Goal: Transaction & Acquisition: Register for event/course

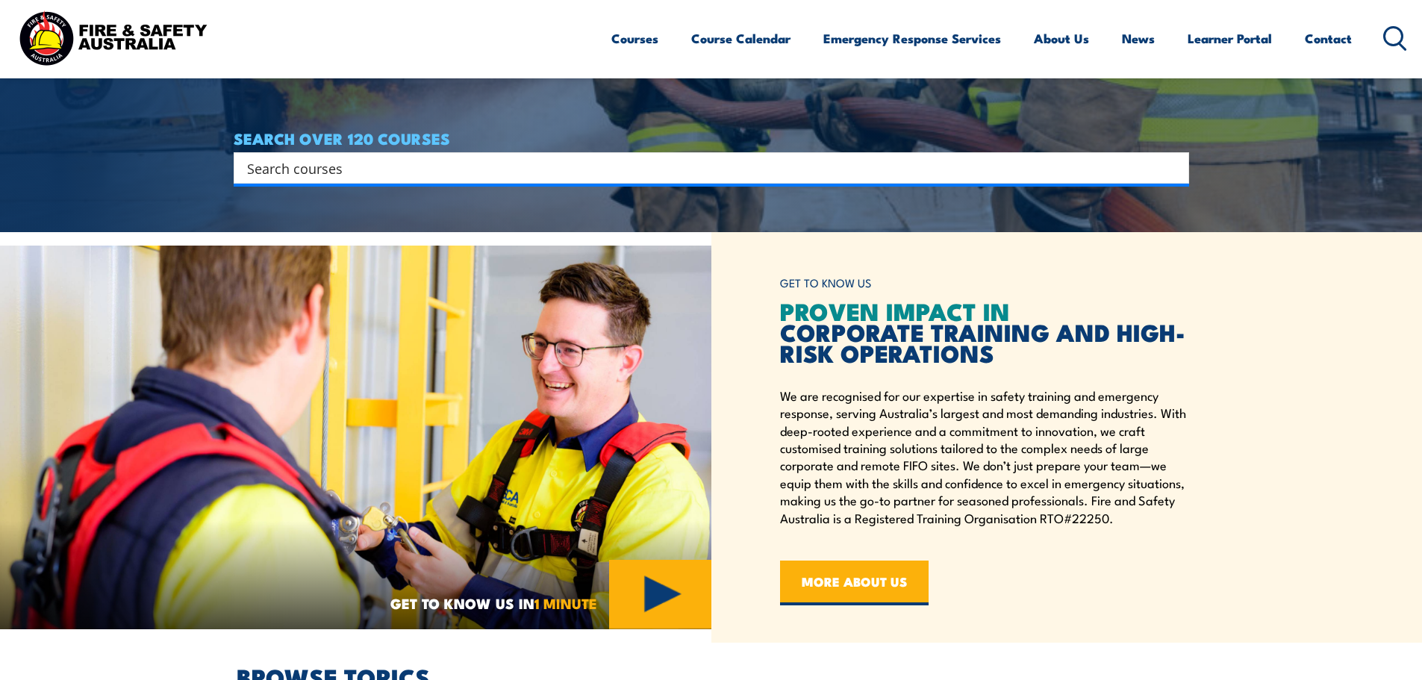
click at [609, 181] on div "Search" at bounding box center [712, 167] width 956 height 31
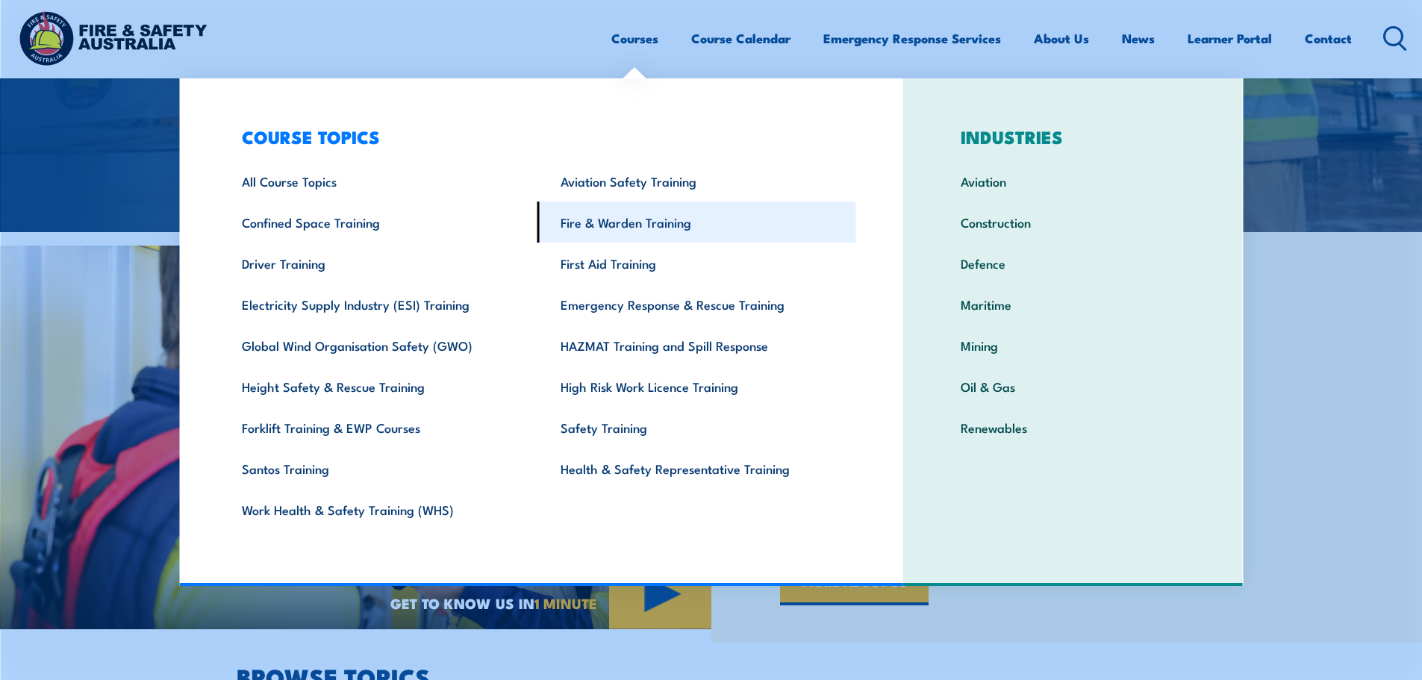
click at [623, 217] on link "Fire & Warden Training" at bounding box center [697, 222] width 319 height 41
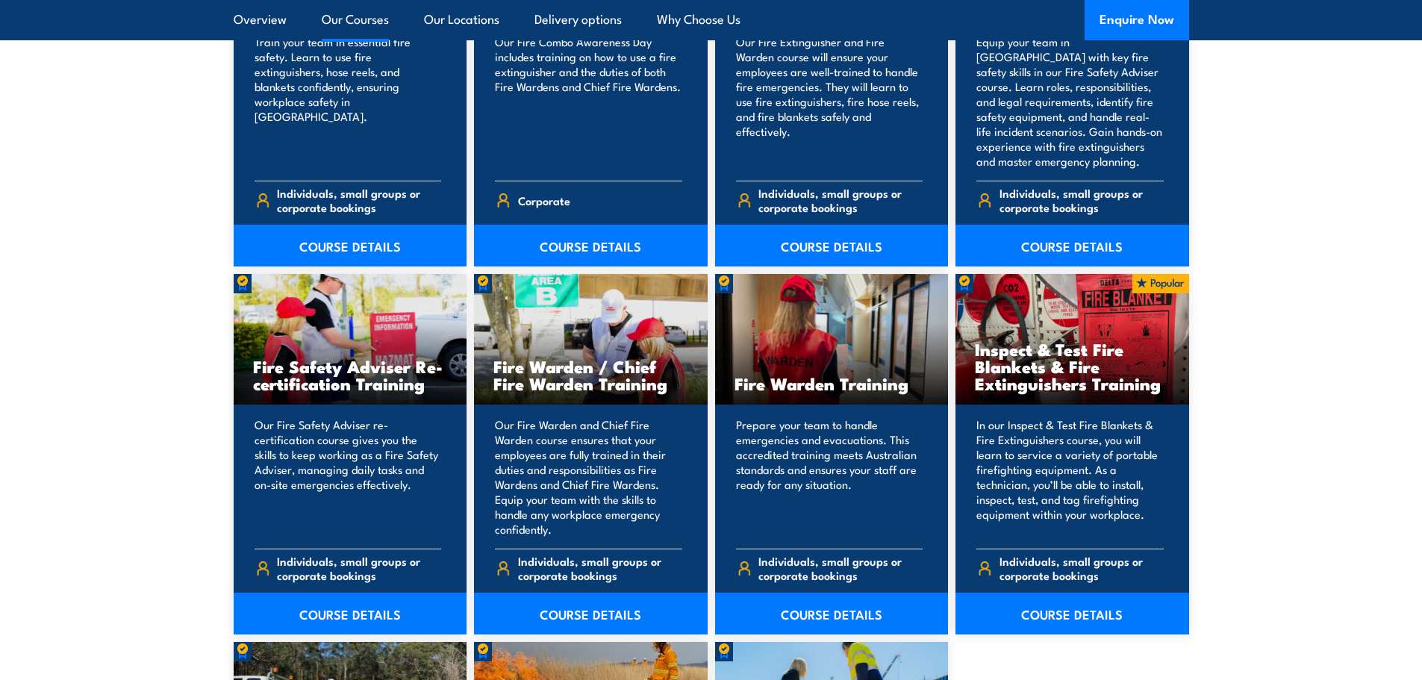
scroll to position [2016, 0]
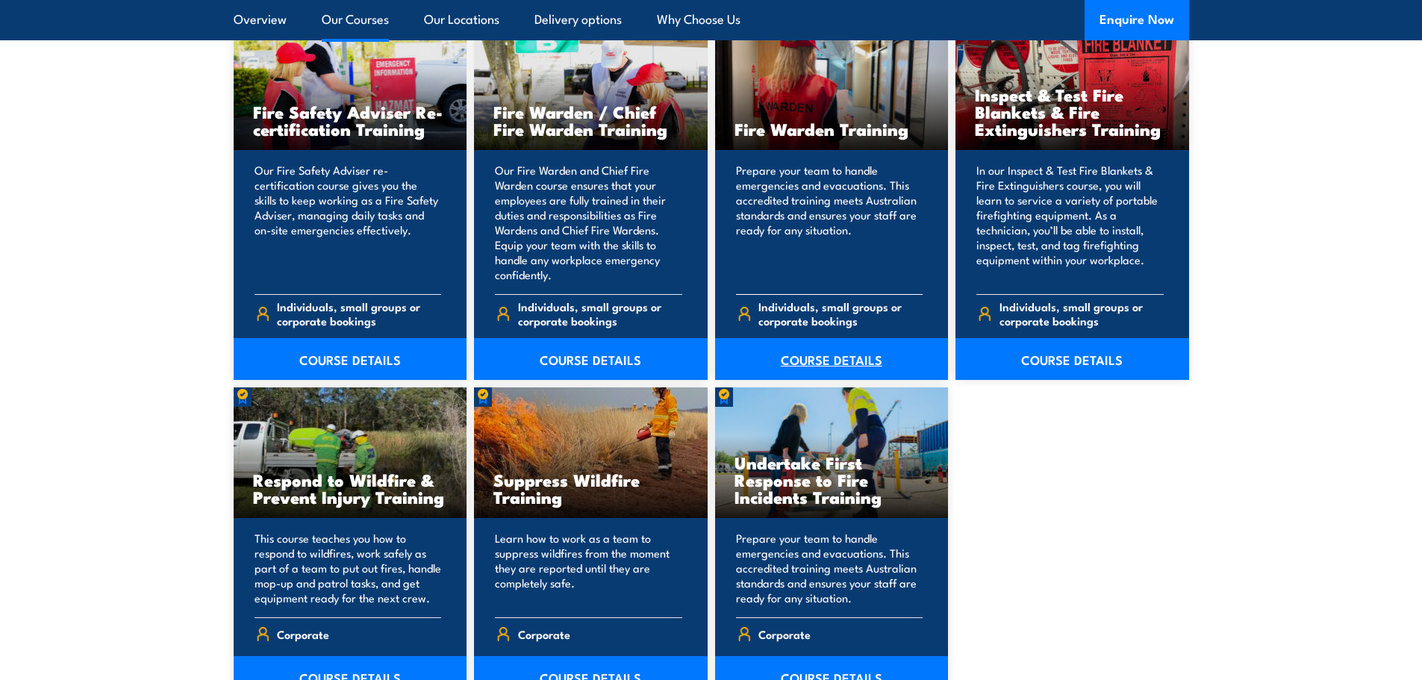
click at [800, 360] on link "COURSE DETAILS" at bounding box center [832, 359] width 234 height 42
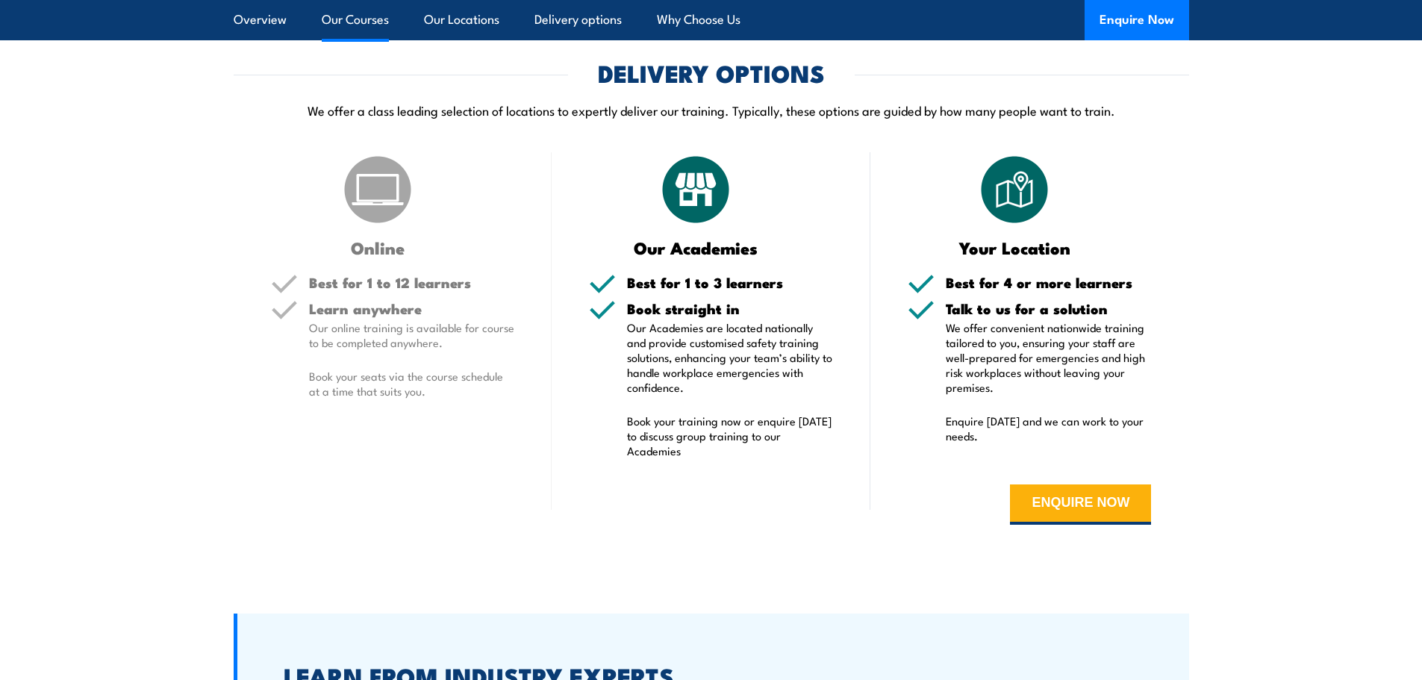
scroll to position [2912, 0]
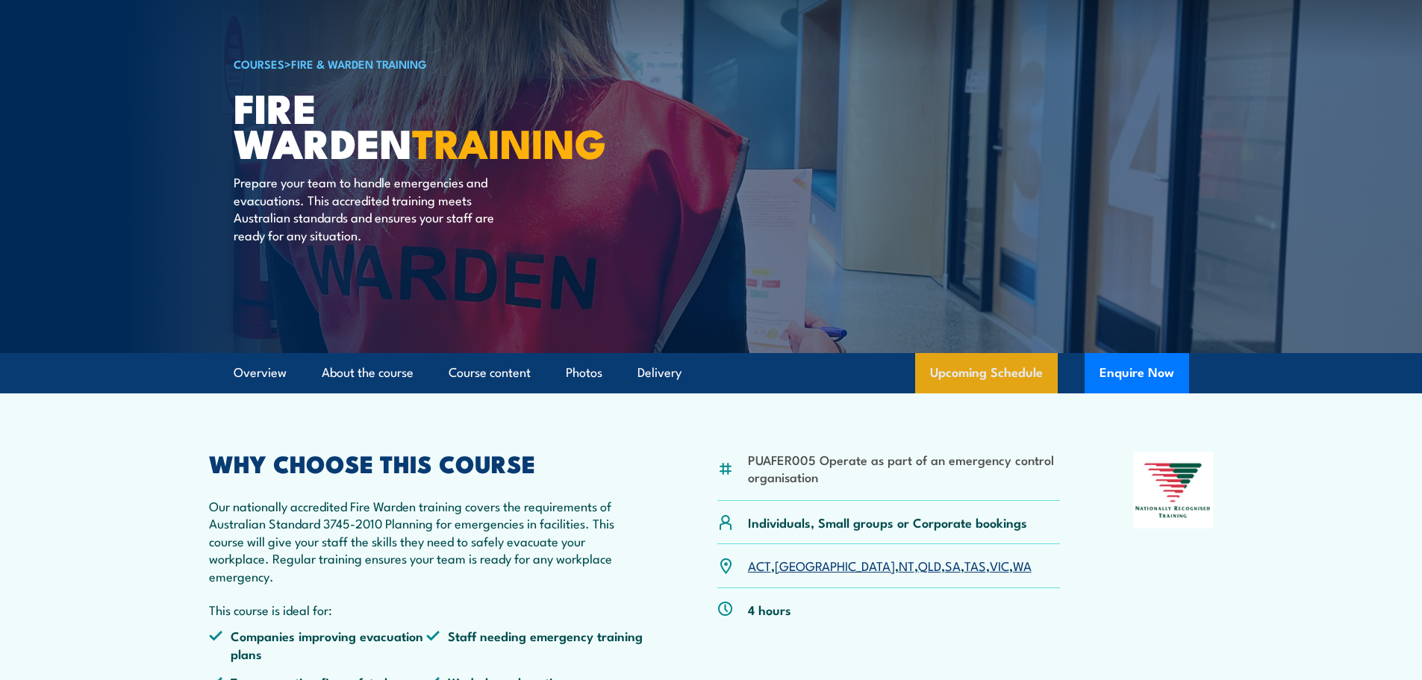
click at [953, 360] on link "Upcoming Schedule" at bounding box center [986, 373] width 143 height 40
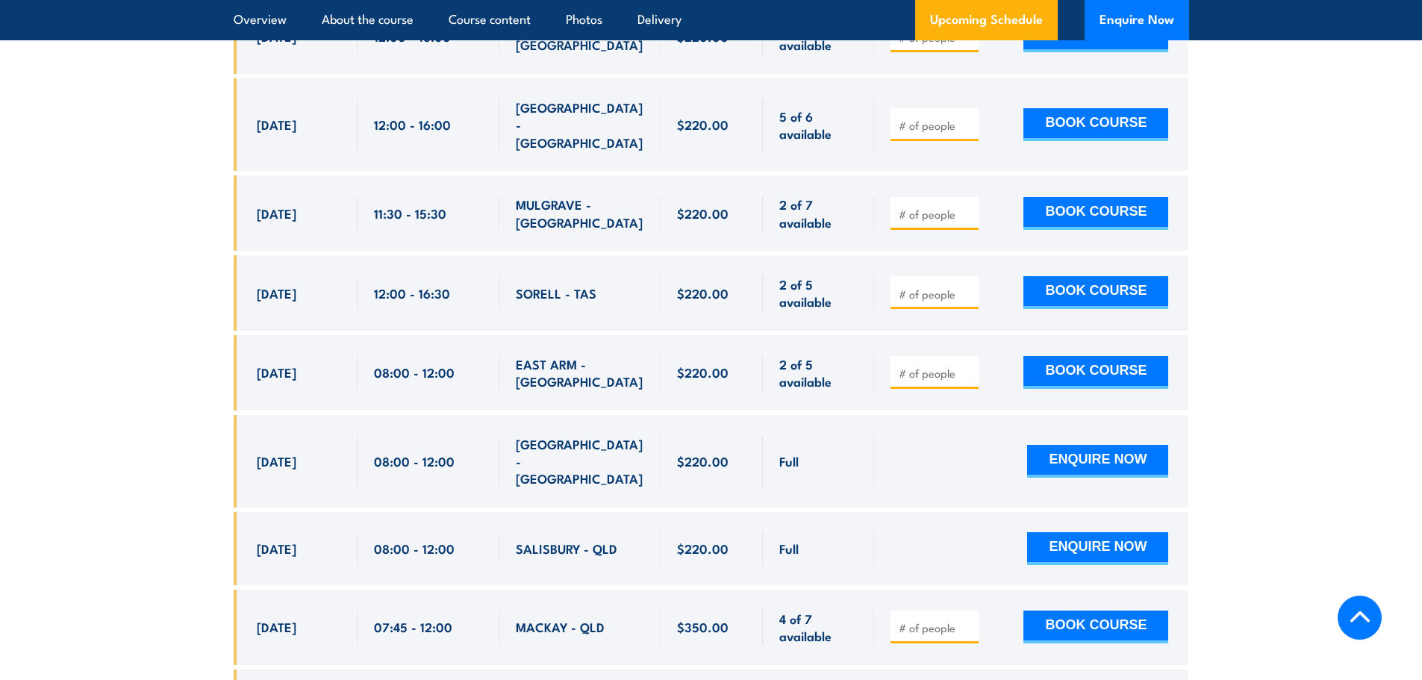
scroll to position [3225, 0]
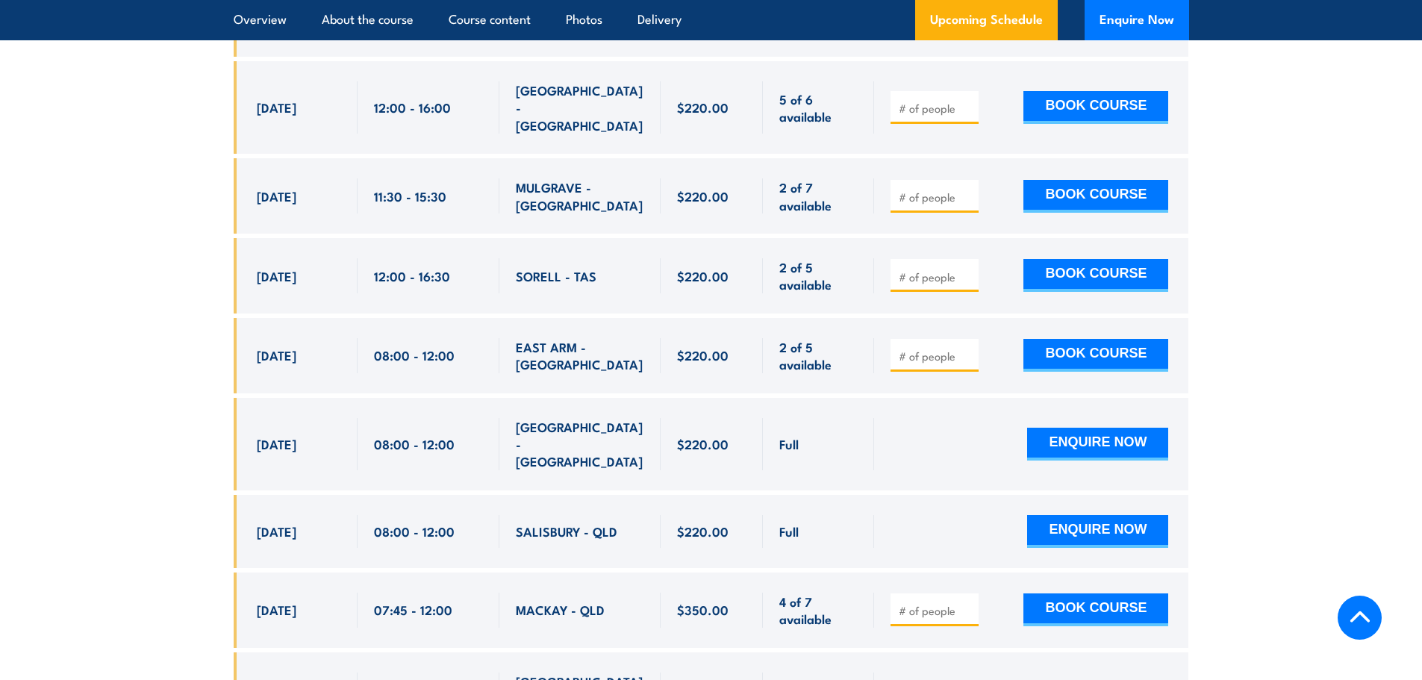
click at [904, 603] on input "number" at bounding box center [936, 610] width 75 height 15
type input "1"
click at [1156, 594] on button "BOOK COURSE" at bounding box center [1096, 610] width 145 height 33
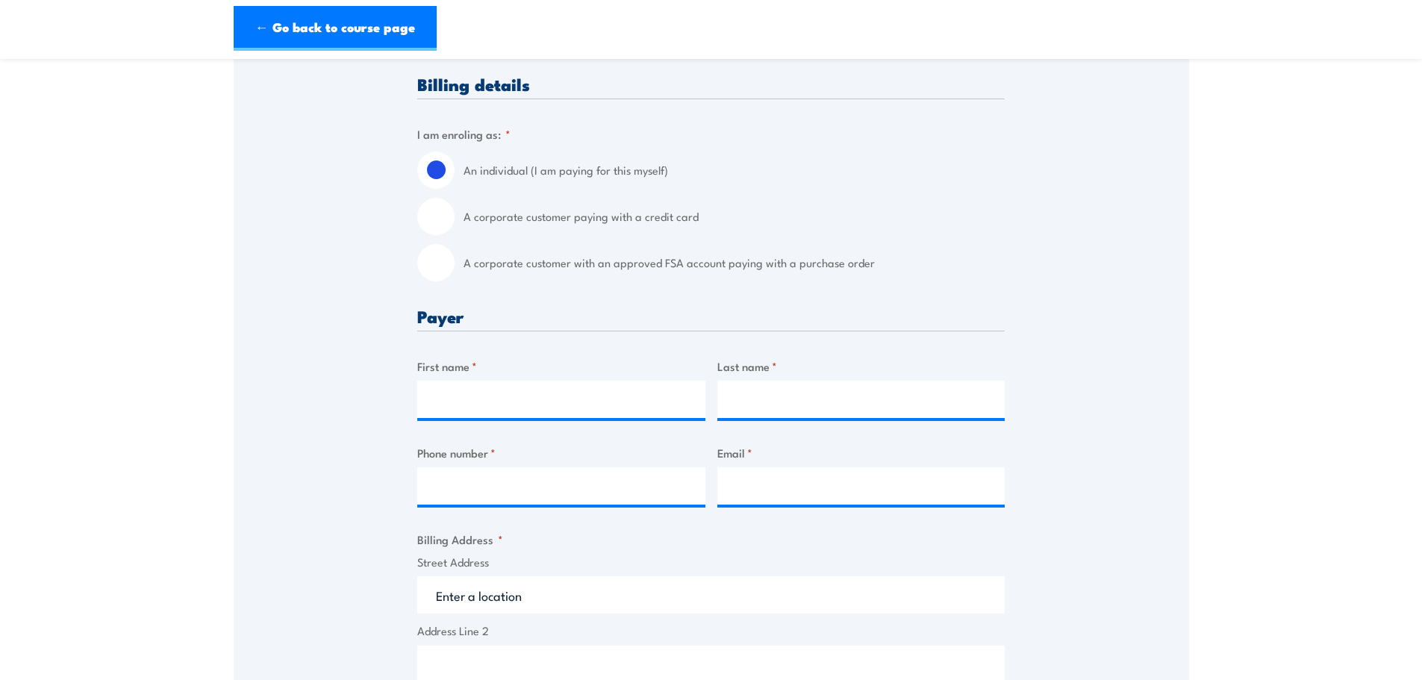
scroll to position [523, 0]
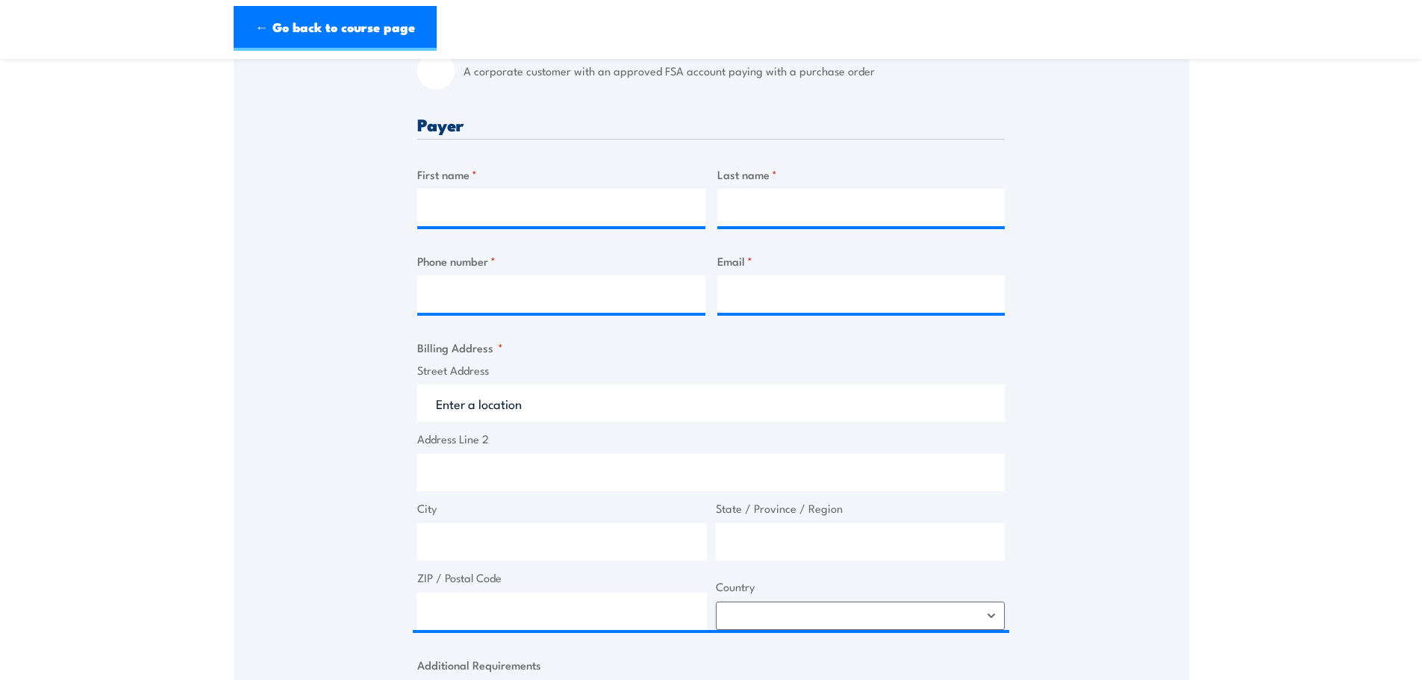
click at [569, 84] on label "A corporate customer with an approved FSA account paying with a purchase order" at bounding box center [734, 70] width 541 height 37
click at [455, 84] on input "A corporate customer with an approved FSA account paying with a purchase order" at bounding box center [435, 70] width 37 height 37
radio input "true"
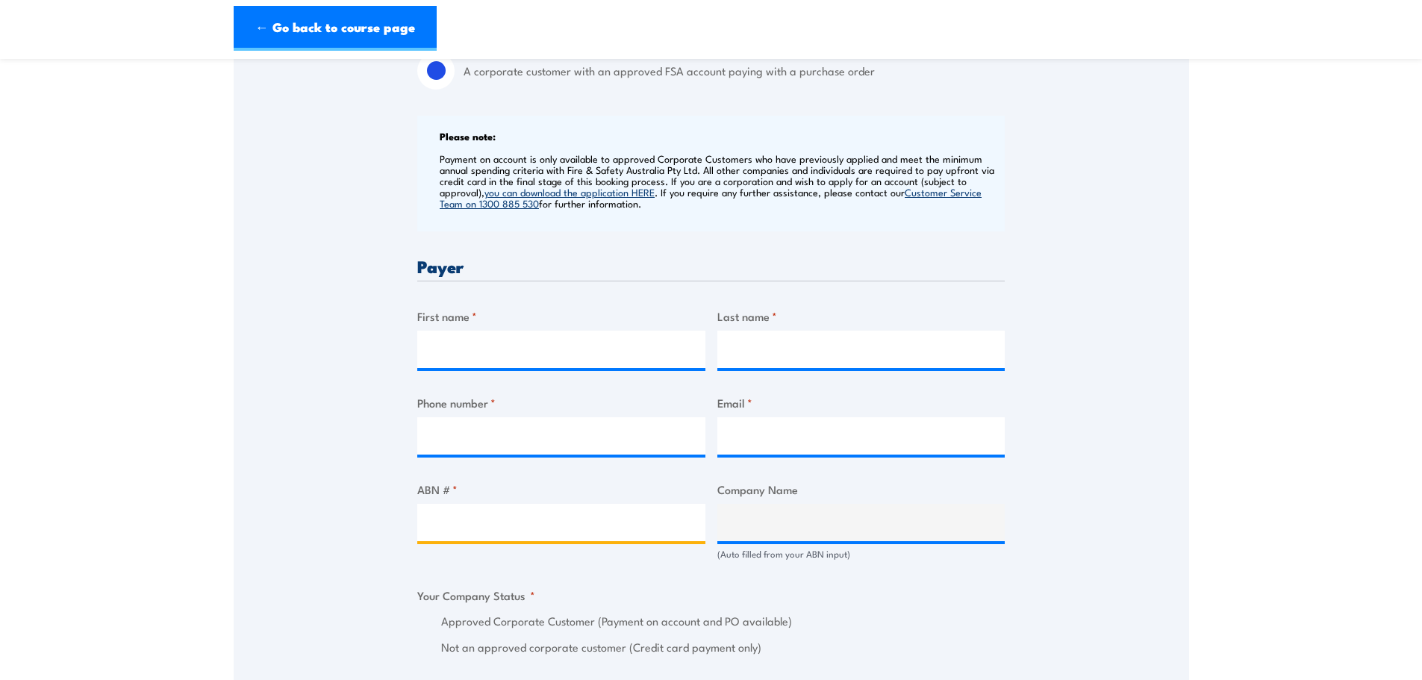
click at [464, 537] on input "ABN # *" at bounding box center [561, 522] width 288 height 37
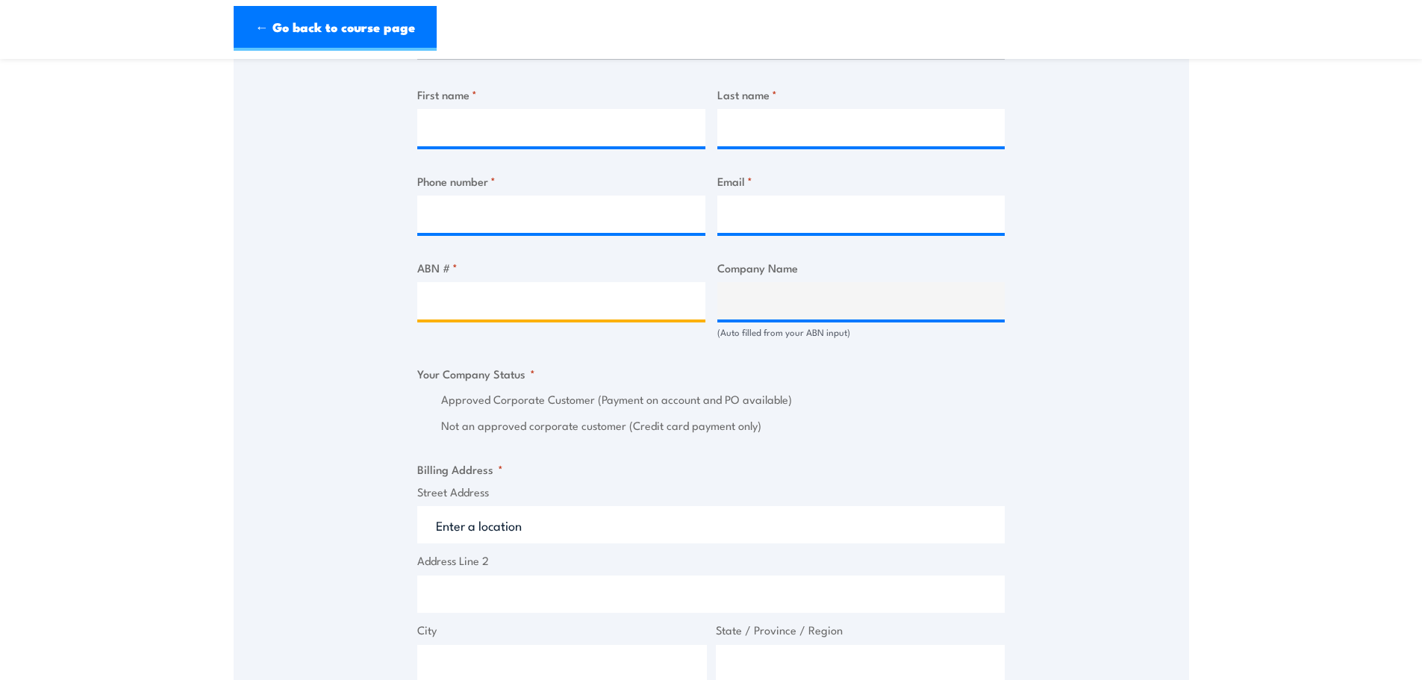
scroll to position [747, 0]
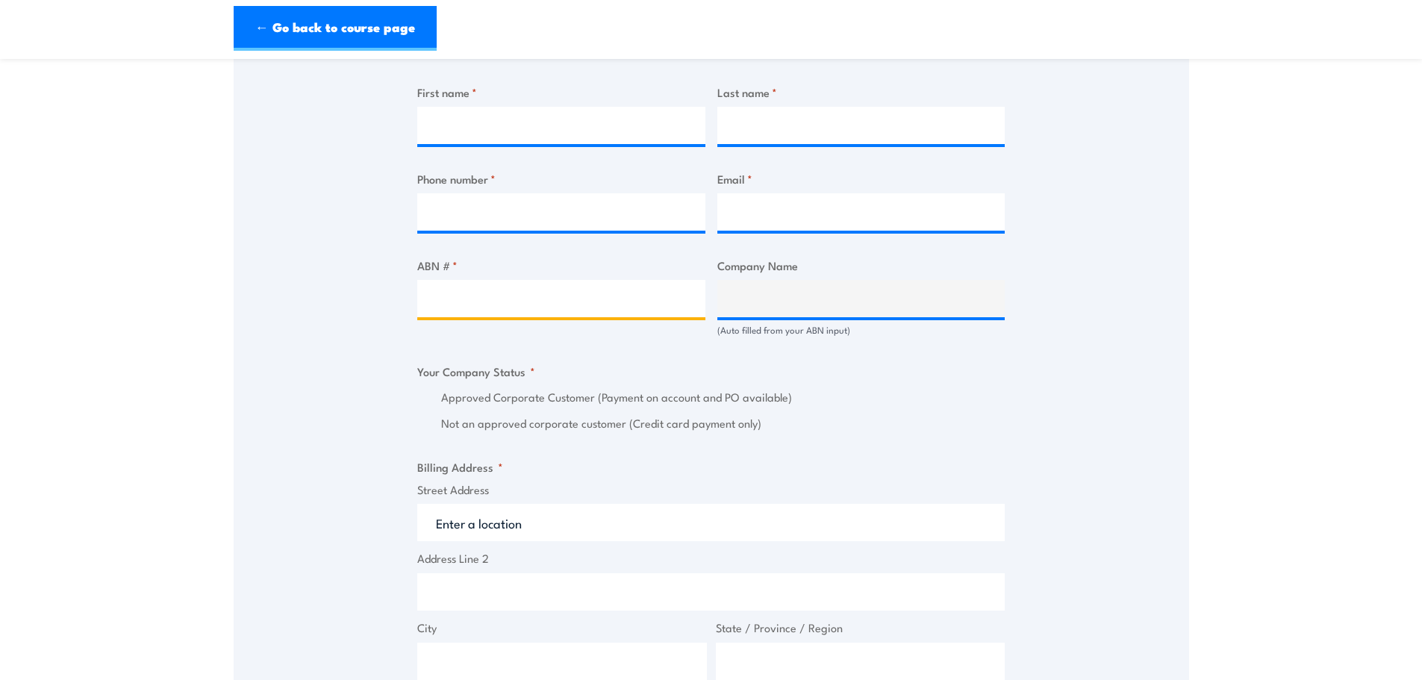
click at [582, 317] on input "ABN # *" at bounding box center [561, 298] width 288 height 37
type input "47423476244"
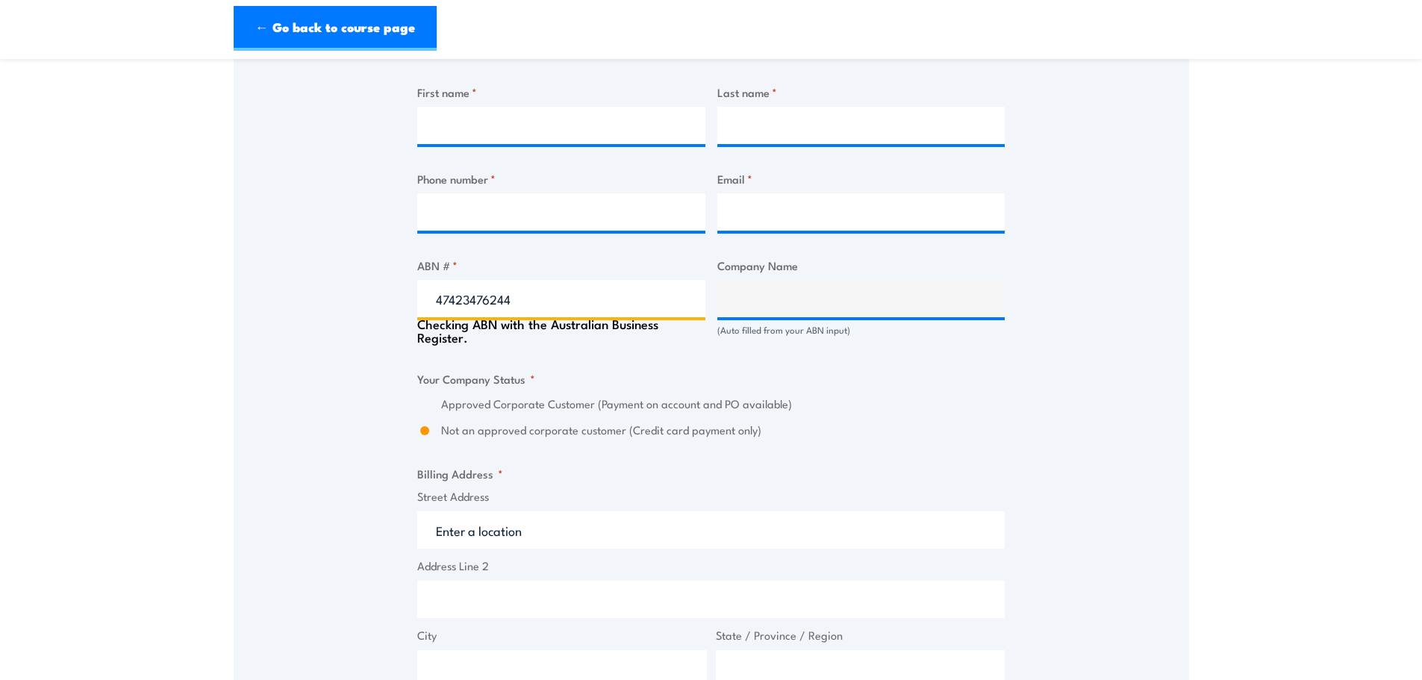
type input "The Trustee for Nu-Pure Unit Trust Trading as Nu Pure Beverages"
radio input "true"
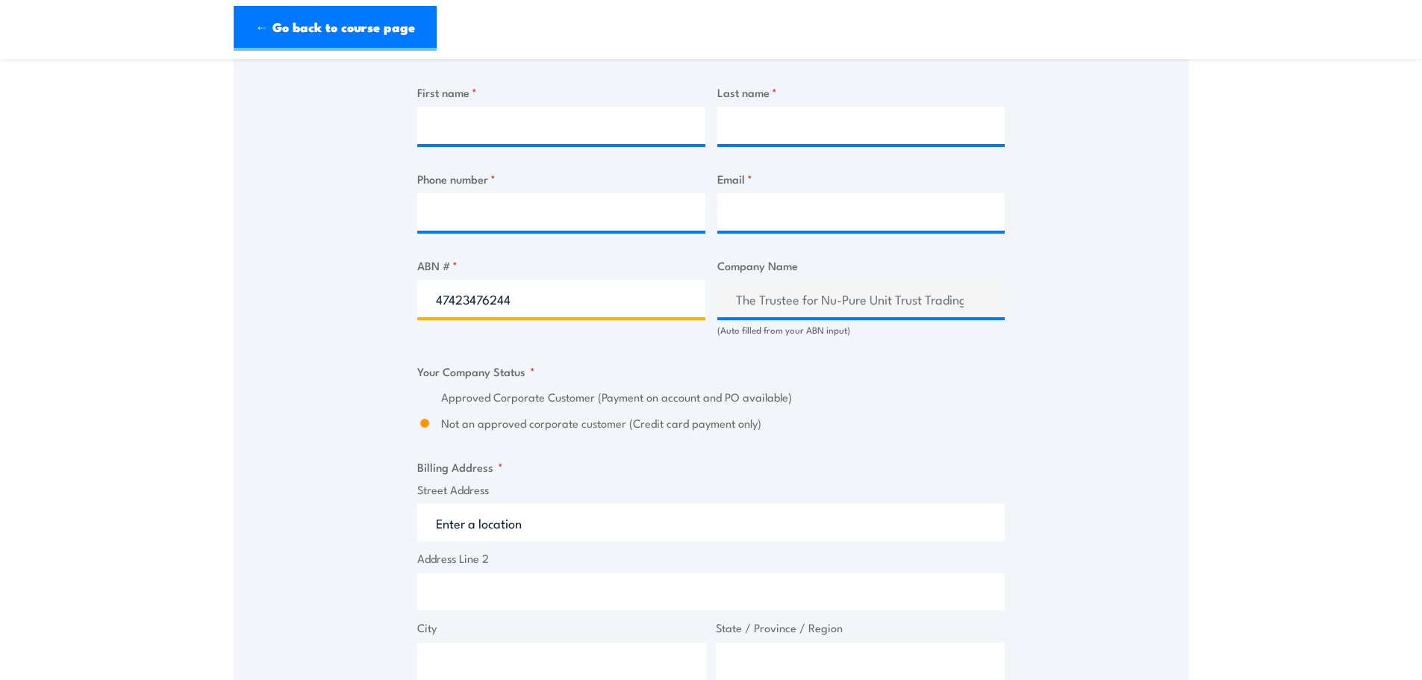
type input "47423476244"
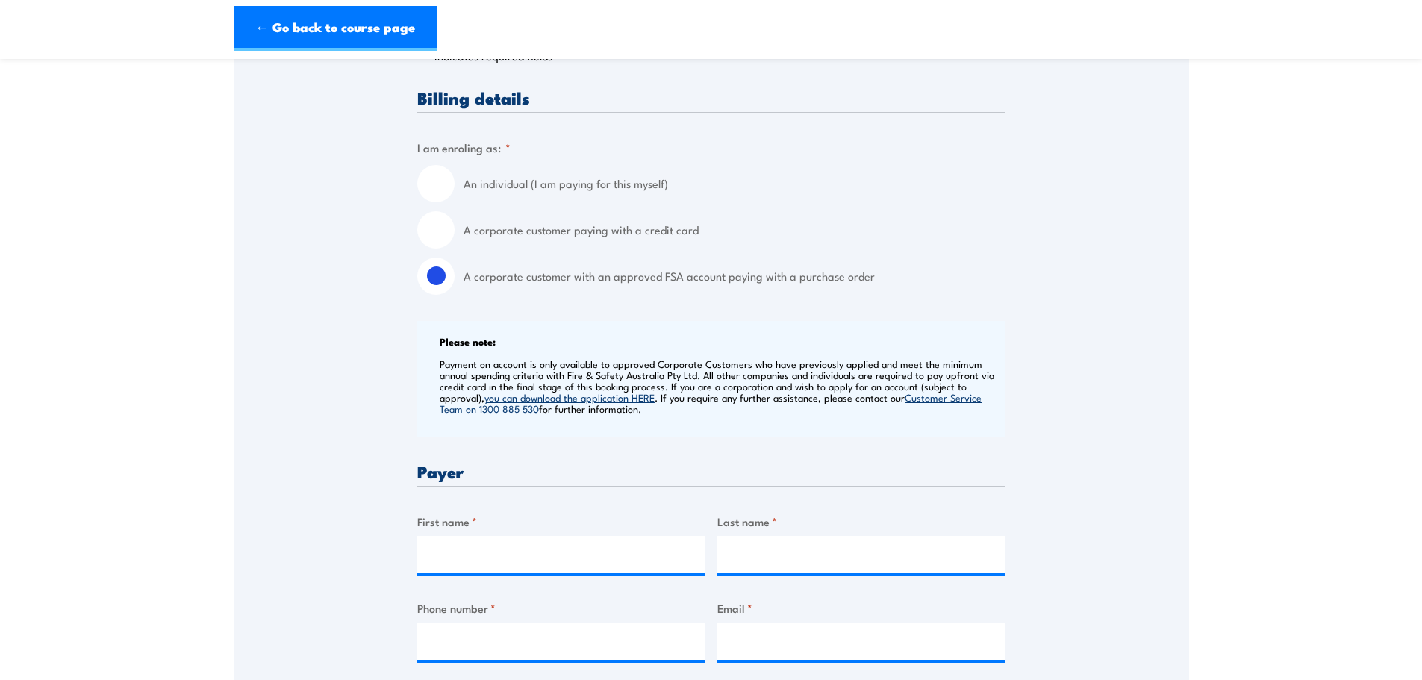
scroll to position [224, 0]
